Goal: Download file/media

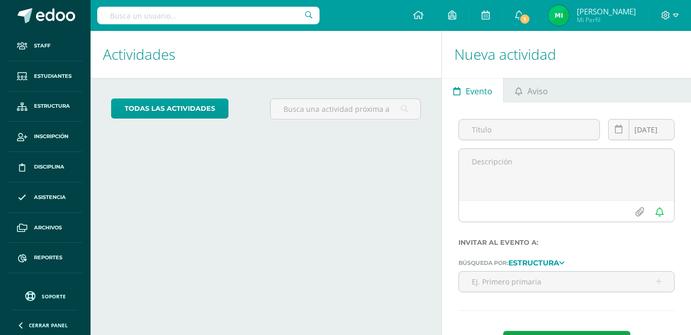
click at [195, 14] on input "text" at bounding box center [208, 16] width 222 height 18
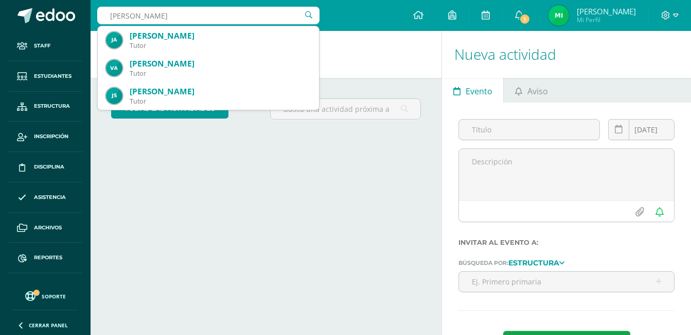
type input "alvarado miguel"
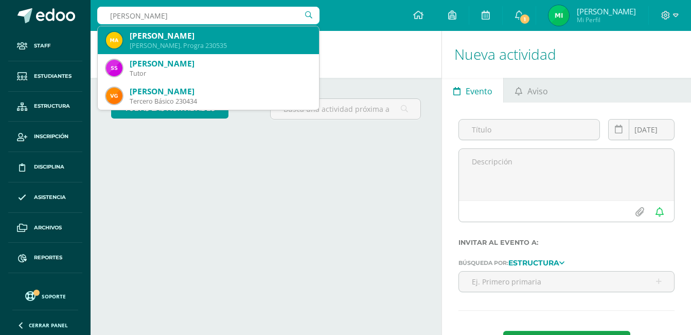
click at [196, 36] on div "Miguel Armando Alvarado García" at bounding box center [220, 35] width 181 height 11
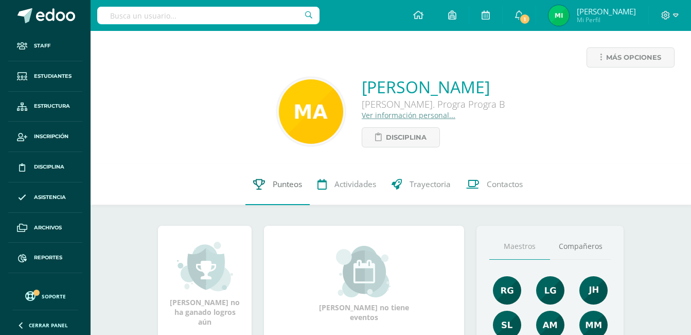
click at [268, 186] on link "Punteos" at bounding box center [278, 184] width 64 height 41
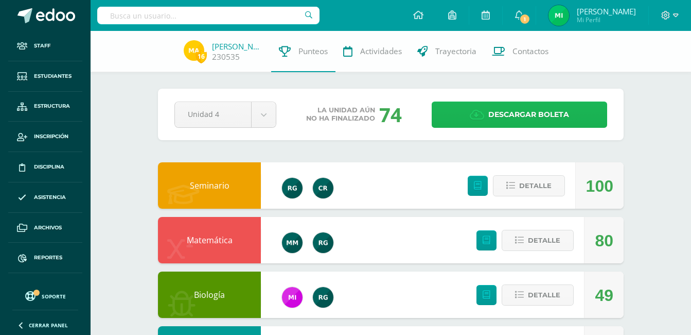
click at [515, 109] on span "Descargar boleta" at bounding box center [529, 114] width 81 height 25
click at [524, 113] on span "Descargar boleta" at bounding box center [529, 114] width 81 height 25
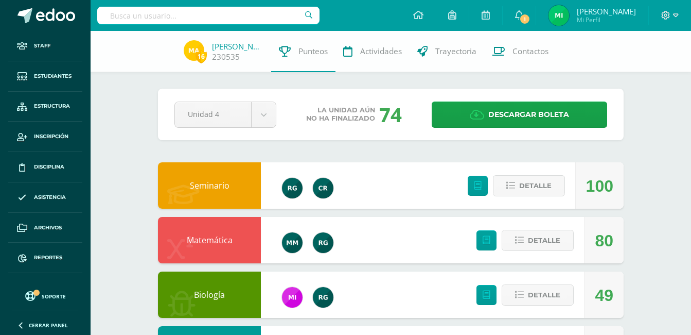
click at [172, 17] on input "text" at bounding box center [208, 16] width 222 height 18
click at [197, 19] on input "sagastume" at bounding box center [208, 16] width 222 height 18
type input "s"
type input "alvarado garcia"
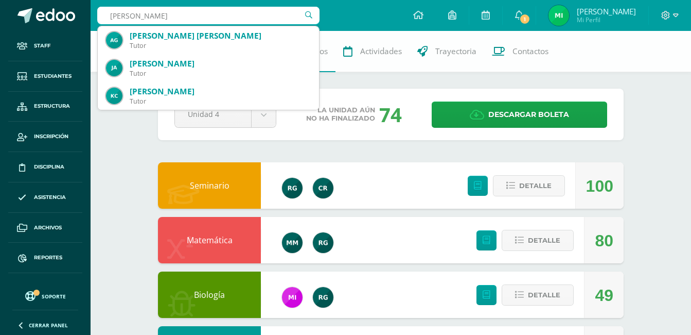
scroll to position [51, 0]
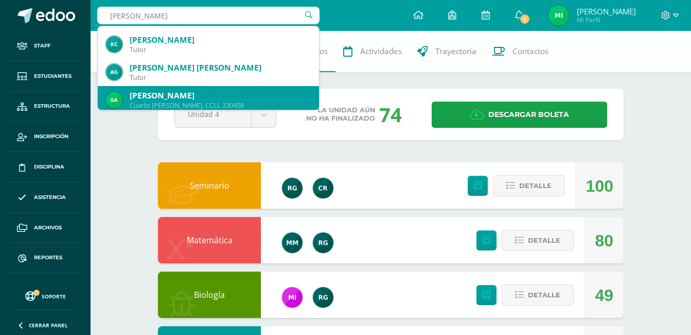
click at [207, 90] on div "Sophia Jeaneth Alvarado García" at bounding box center [220, 95] width 181 height 11
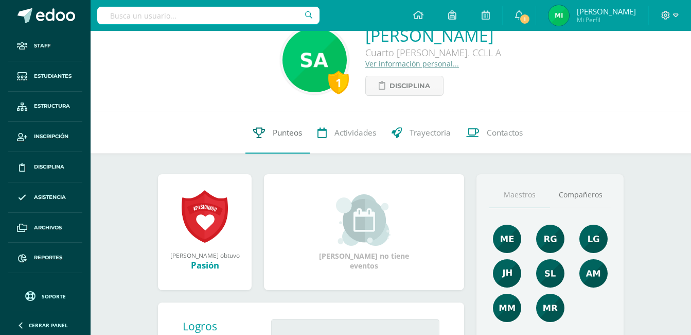
click at [278, 128] on span "Punteos" at bounding box center [287, 132] width 29 height 11
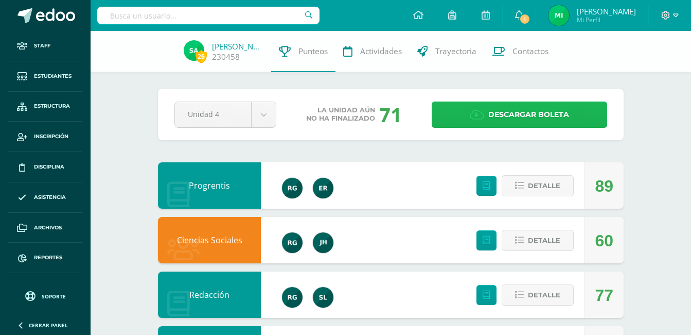
click at [520, 111] on span "Descargar boleta" at bounding box center [529, 114] width 81 height 25
